Goal: Task Accomplishment & Management: Manage account settings

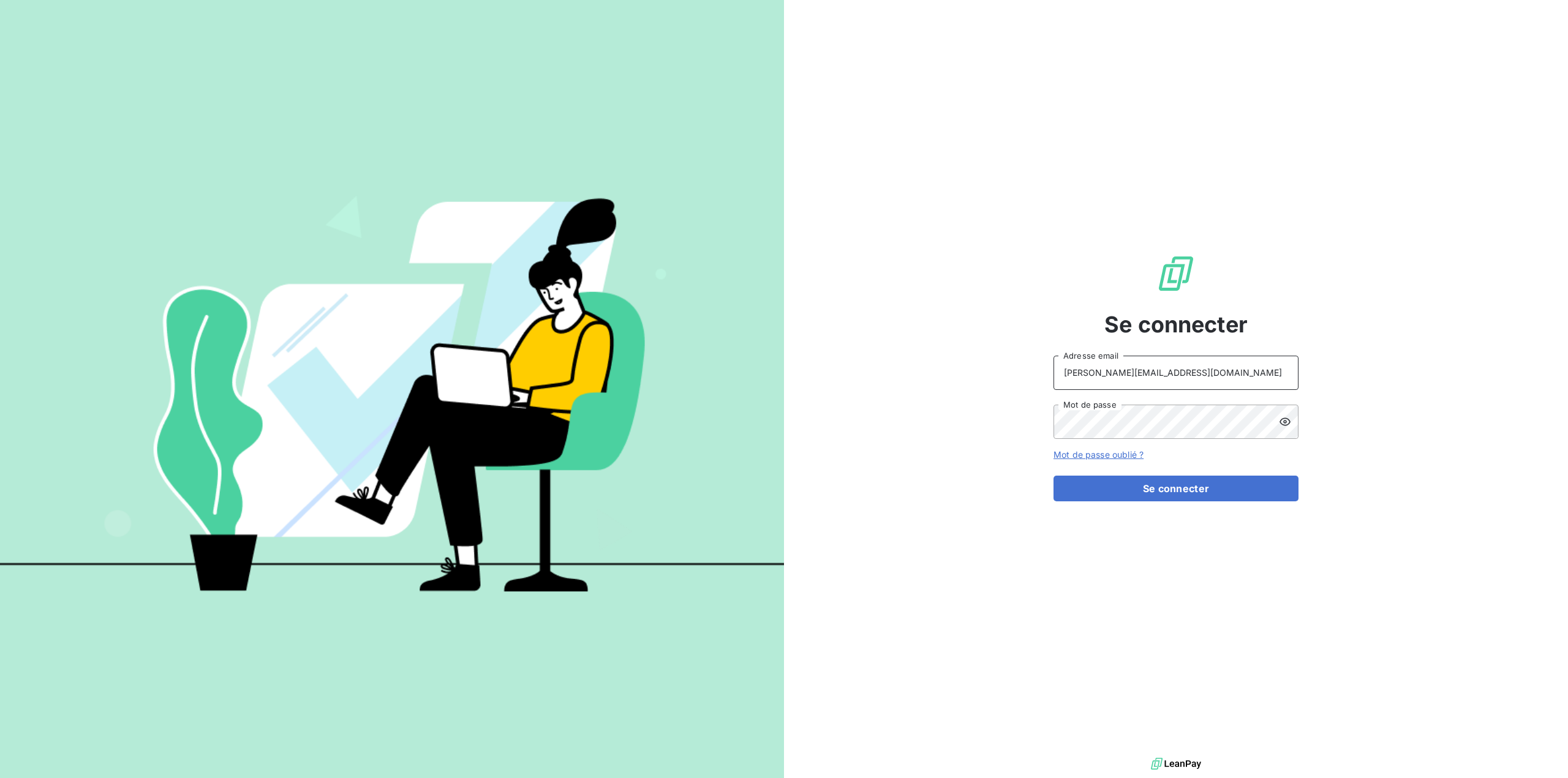
click at [1195, 369] on input "[PERSON_NAME][EMAIL_ADDRESS][DOMAIN_NAME]" at bounding box center [1175, 373] width 245 height 34
type input "[PERSON_NAME][EMAIL_ADDRESS][DOMAIN_NAME]"
click at [1209, 480] on button "Se connecter" at bounding box center [1175, 489] width 245 height 26
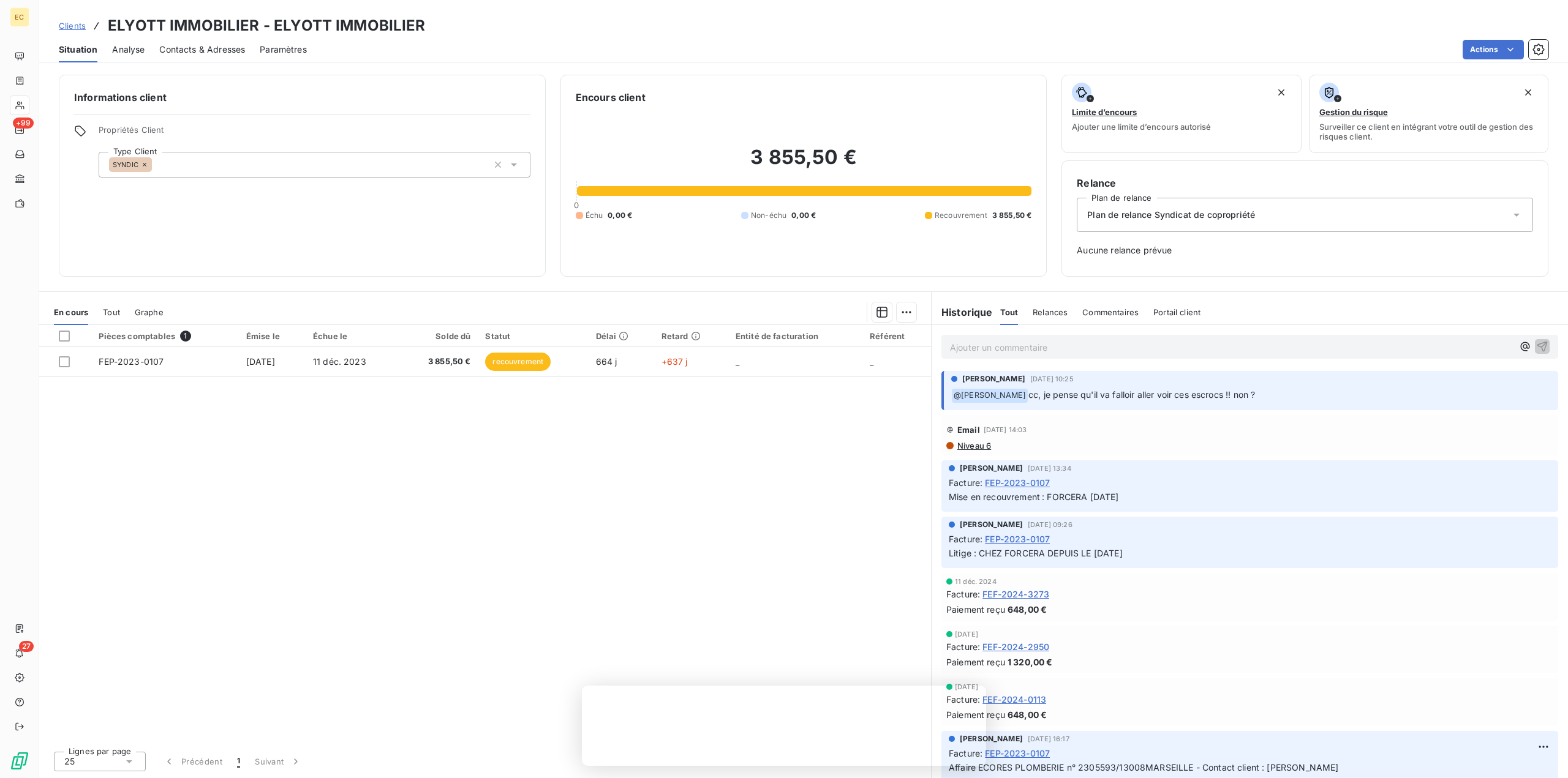
click at [1282, 345] on p "Ajouter un commentaire ﻿" at bounding box center [1231, 347] width 563 height 15
click at [1390, 431] on span "[PERSON_NAME]" at bounding box center [1446, 431] width 146 height 10
click at [1537, 345] on icon "button" at bounding box center [1542, 347] width 10 height 10
